Goal: Transaction & Acquisition: Purchase product/service

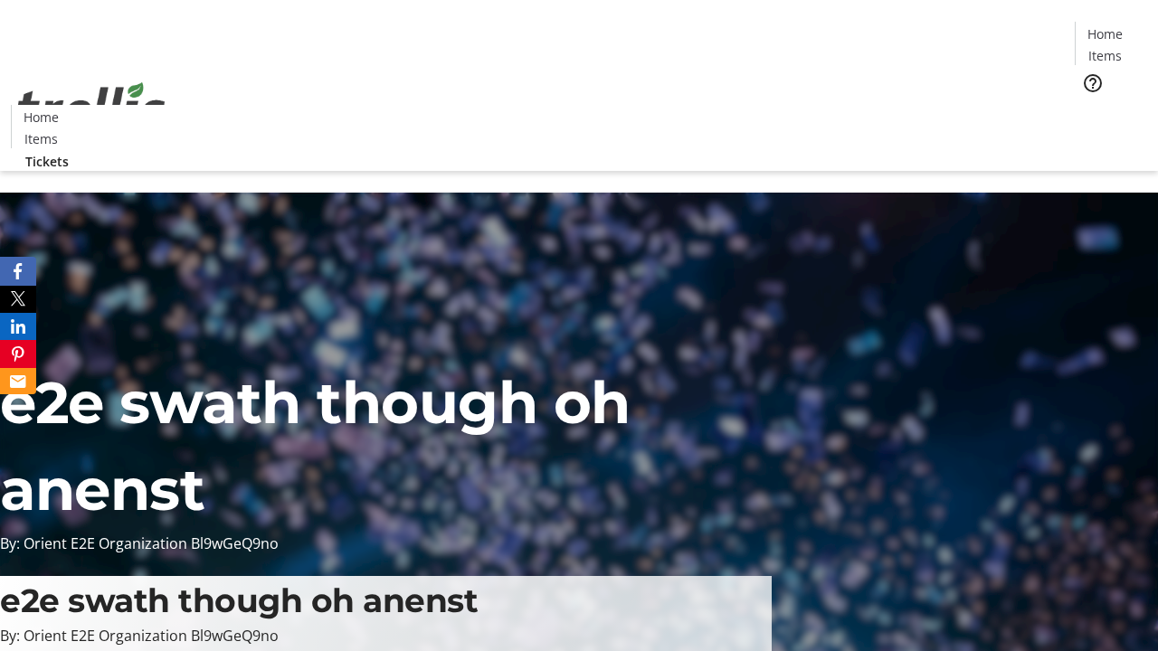
click at [1089, 105] on span "Tickets" at bounding box center [1110, 114] width 43 height 19
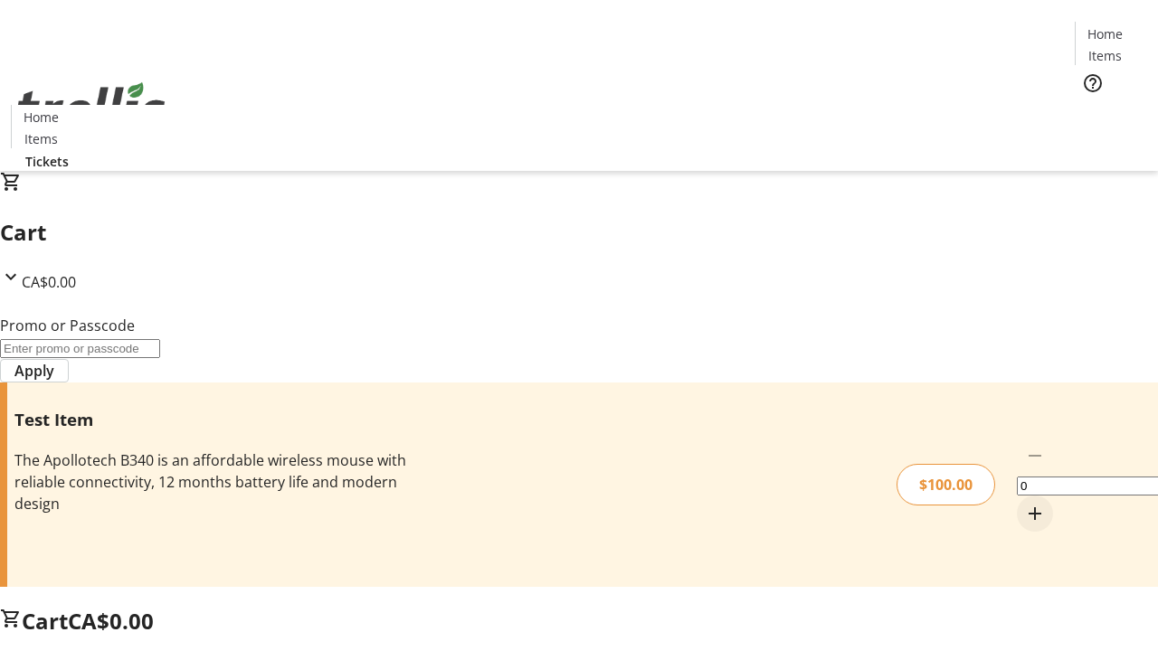
click at [1024, 503] on mat-icon "Increment by one" at bounding box center [1035, 514] width 22 height 22
type input "1"
type input "PERCENT"
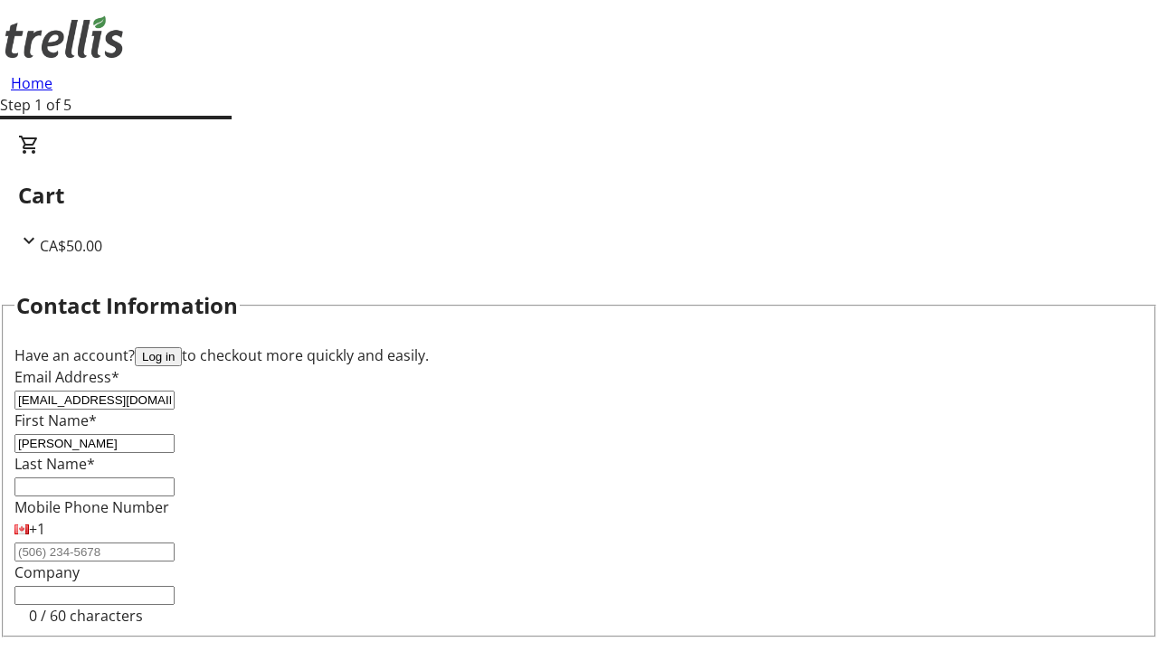
type input "[PERSON_NAME]"
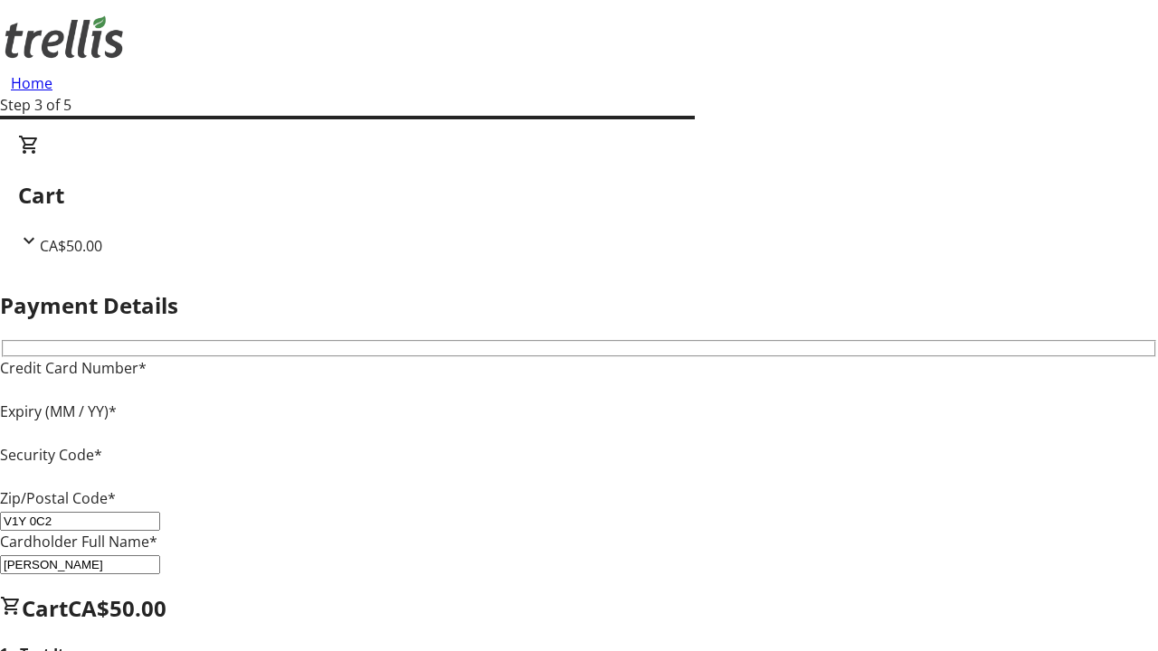
type input "V1Y 0C2"
